Goal: Answer question/provide support

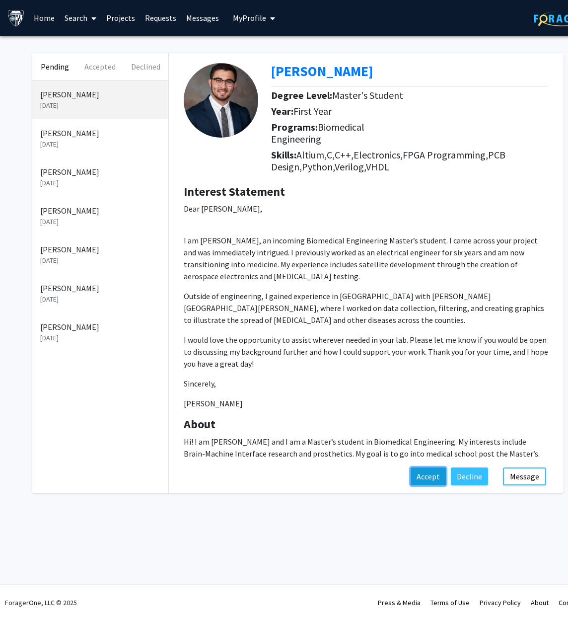
click at [433, 467] on button "Accept" at bounding box center [428, 476] width 35 height 18
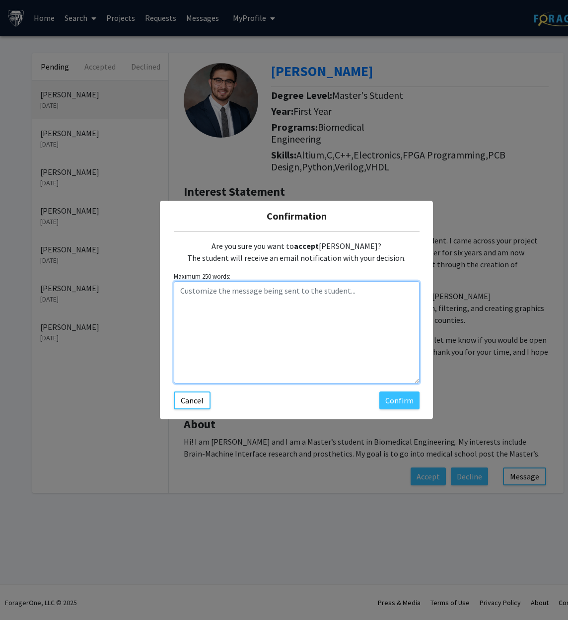
click at [363, 293] on textarea "Customize the message being sent to the student..." at bounding box center [297, 332] width 246 height 102
click at [254, 292] on textarea "Customize the message being sent to the student..." at bounding box center [297, 332] width 246 height 102
click at [300, 296] on textarea "Hello [PERSON_NAME], we met in July" at bounding box center [297, 332] width 246 height 102
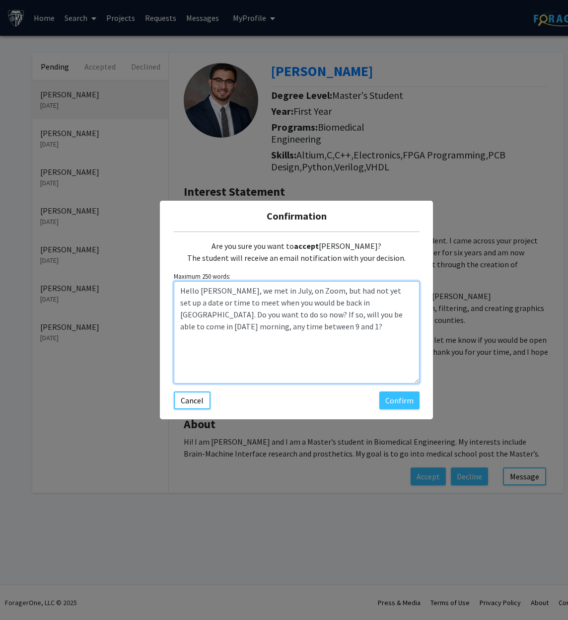
click at [341, 331] on textarea "Hello [PERSON_NAME], we met in July, on Zoom, but had not yet set up a date or …" at bounding box center [297, 332] width 246 height 102
type textarea "Hello [PERSON_NAME], we met in July, on Zoom, but had not yet set up a date or …"
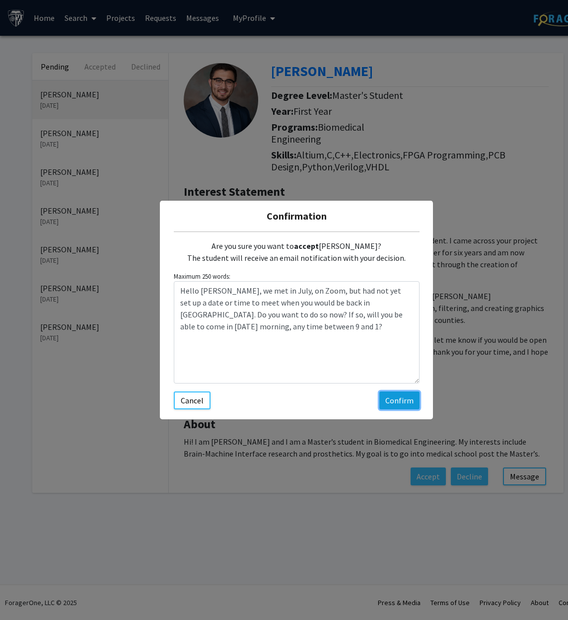
click at [397, 398] on button "Confirm" at bounding box center [399, 400] width 40 height 18
